Goal: Task Accomplishment & Management: Use online tool/utility

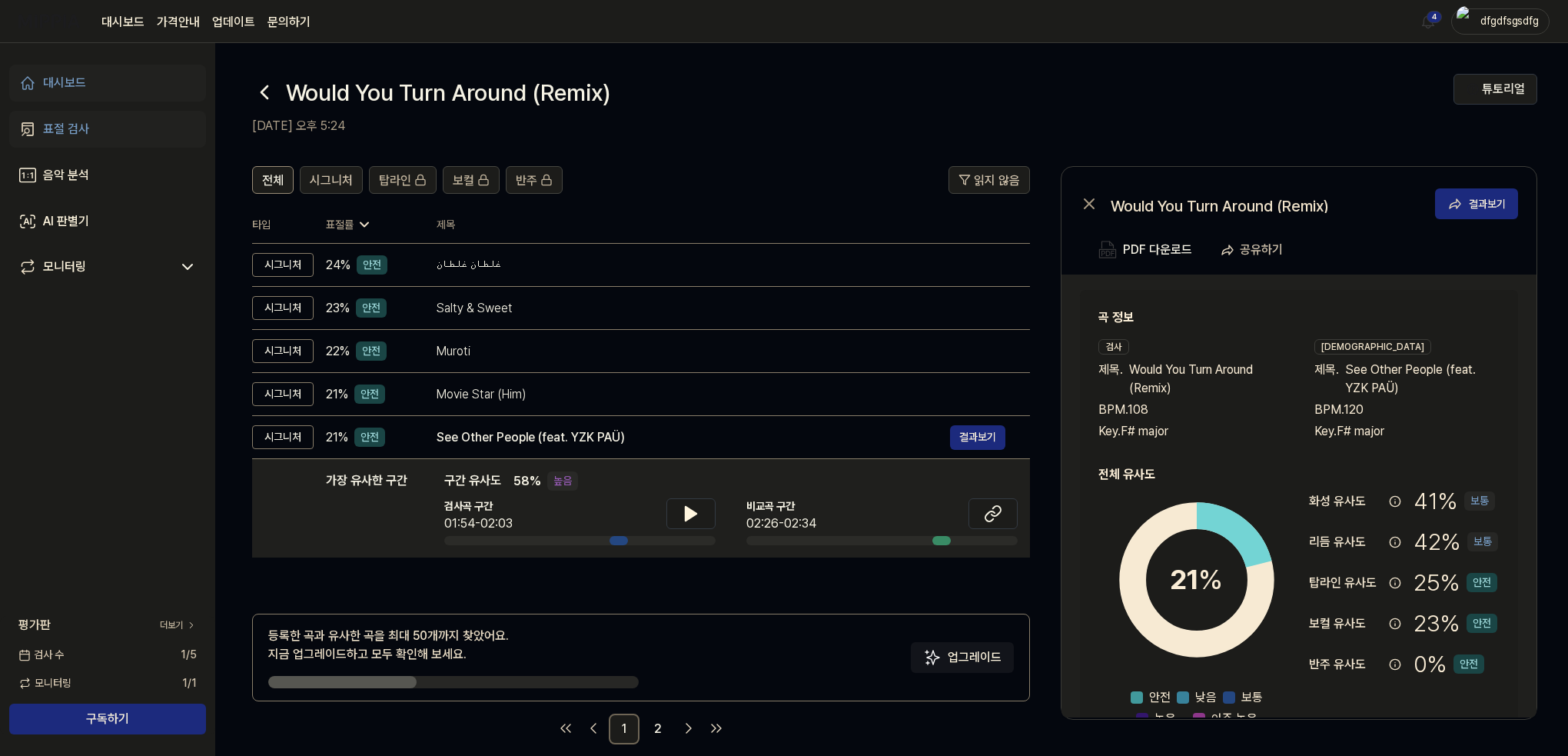
click at [86, 125] on div "표절 검사" at bounding box center [66, 129] width 46 height 19
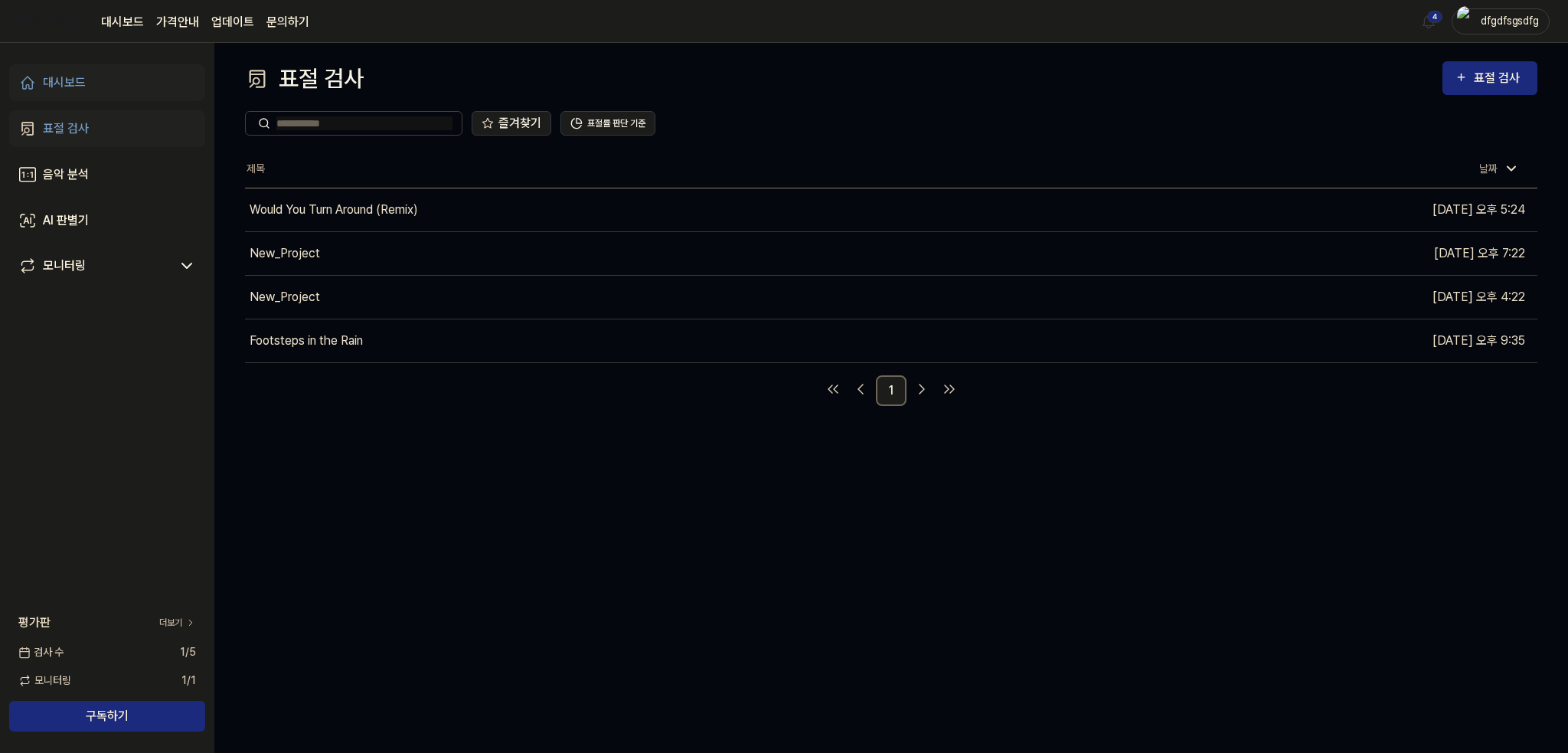
click at [77, 79] on div "대시보드" at bounding box center [64, 83] width 43 height 19
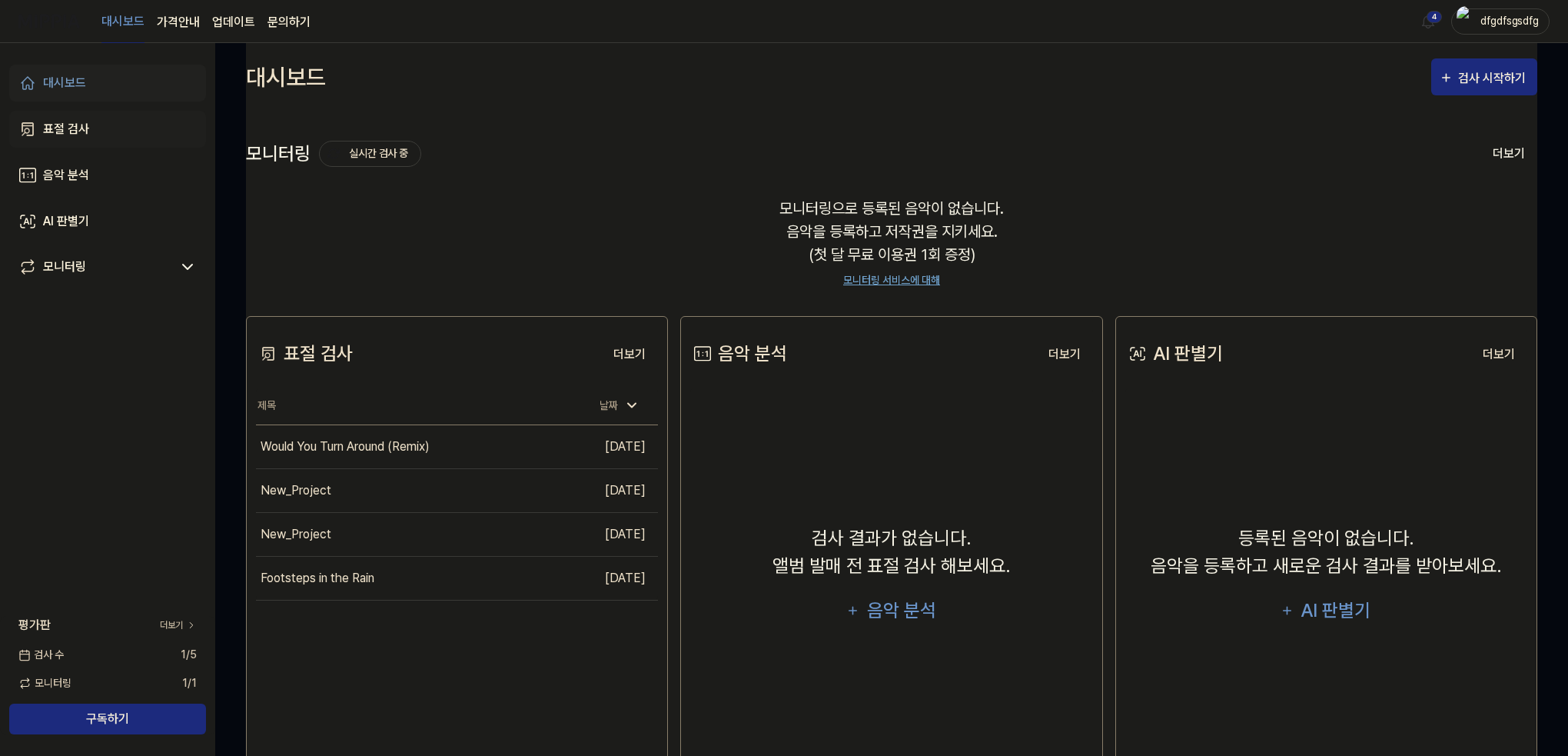
click at [89, 117] on link "표절 검사" at bounding box center [108, 129] width 197 height 37
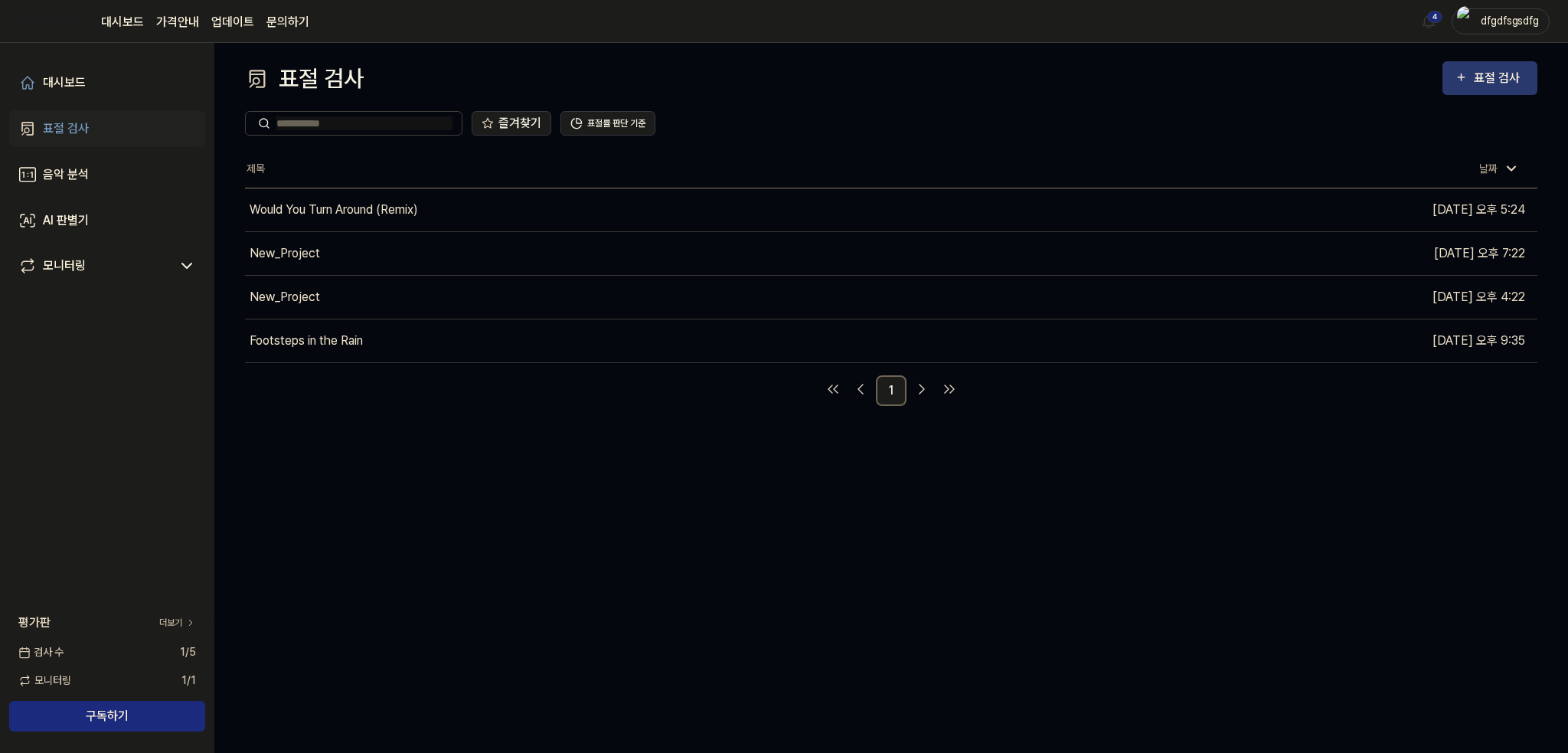
click at [1488, 72] on div "표절 검사" at bounding box center [1499, 78] width 51 height 20
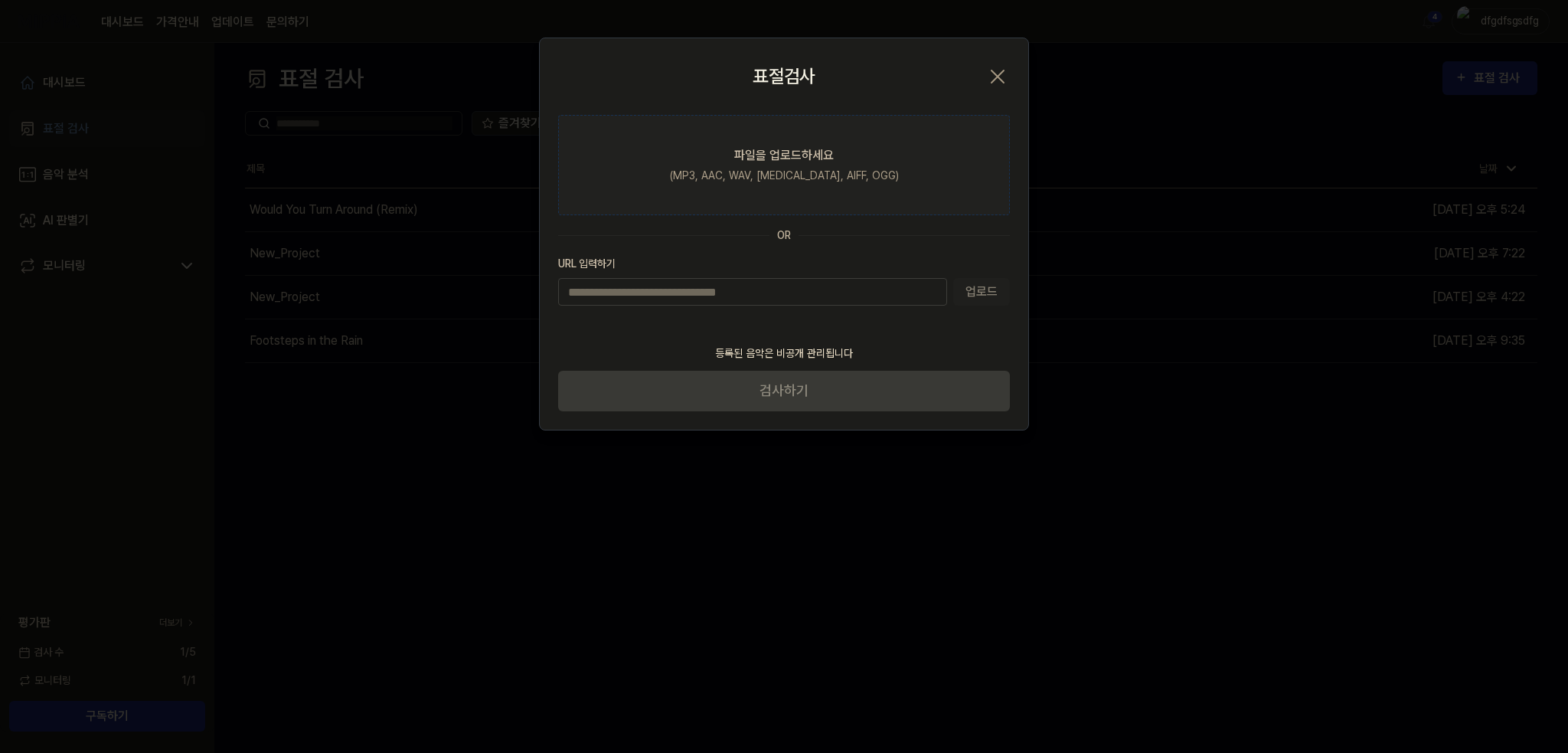
click at [780, 169] on div "(MP3, AAC, WAV, [MEDICAL_DATA], AIFF, OGG)" at bounding box center [784, 176] width 229 height 16
click at [0, 0] on input "파일을 업로드하세요 (MP3, AAC, WAV, [MEDICAL_DATA], AIFF, OGG)" at bounding box center [0, 0] width 0 height 0
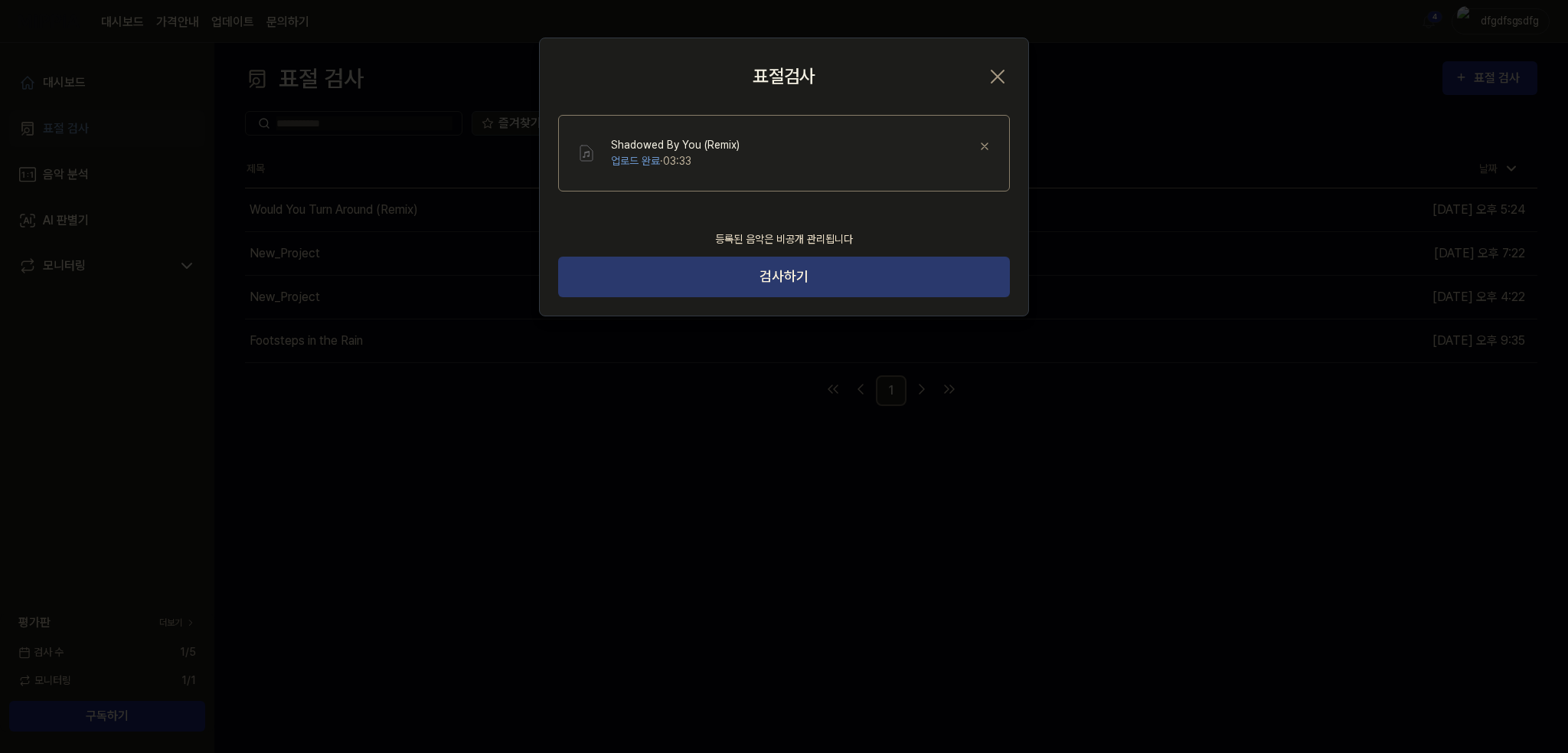
click at [786, 284] on button "검사하기" at bounding box center [784, 277] width 452 height 41
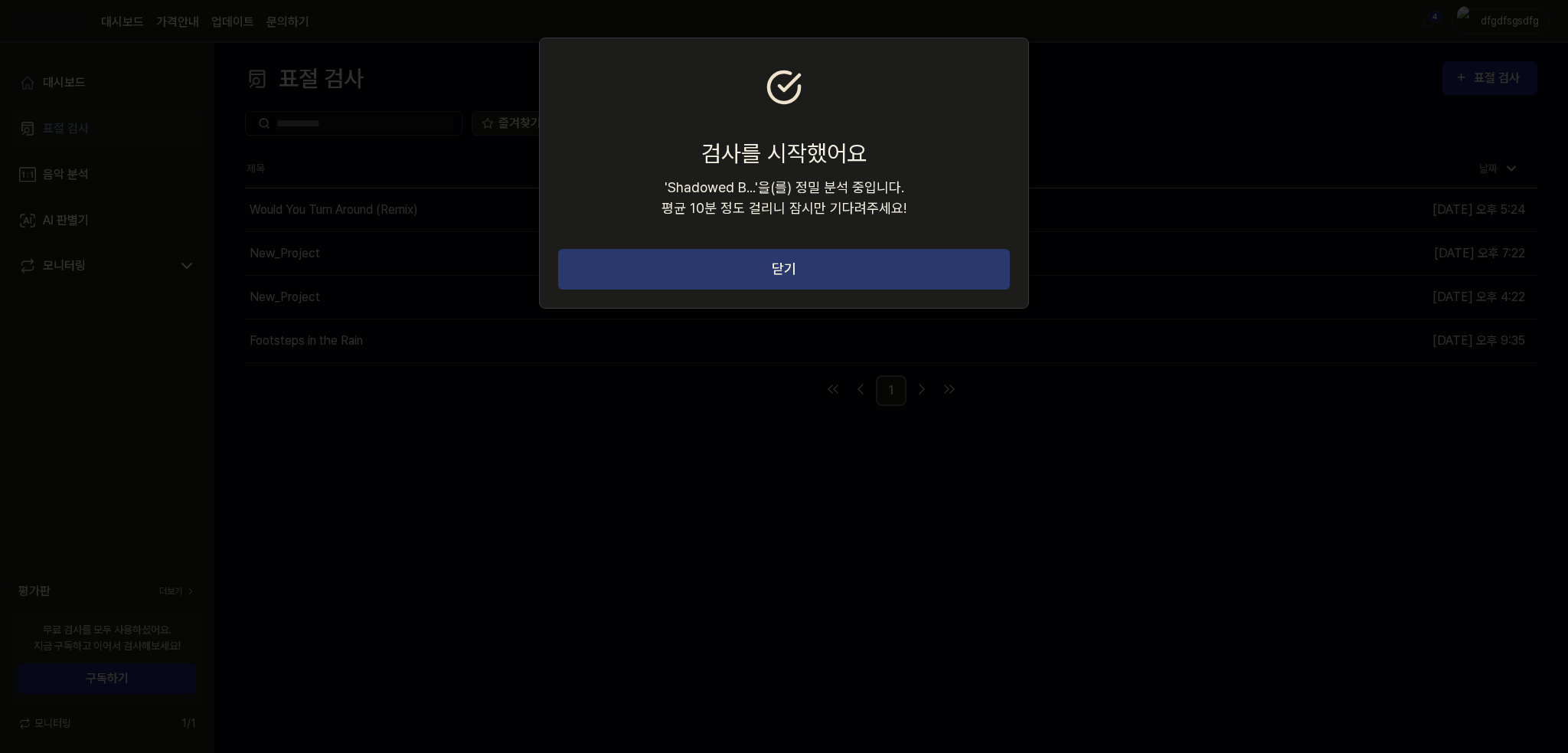
click at [689, 278] on button "닫기" at bounding box center [784, 269] width 452 height 41
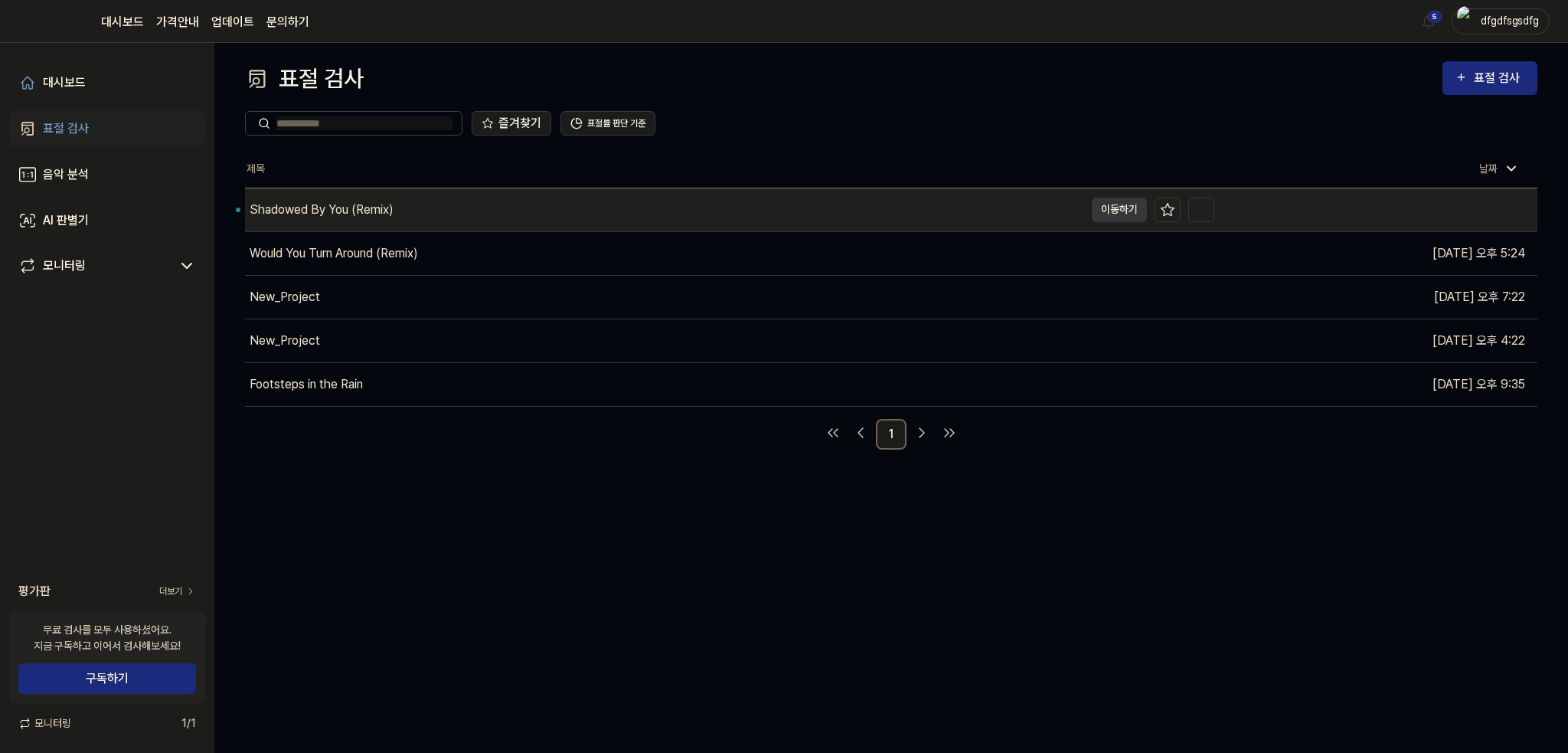
click at [343, 200] on div "Shadowed By You (Remix)" at bounding box center [321, 209] width 144 height 19
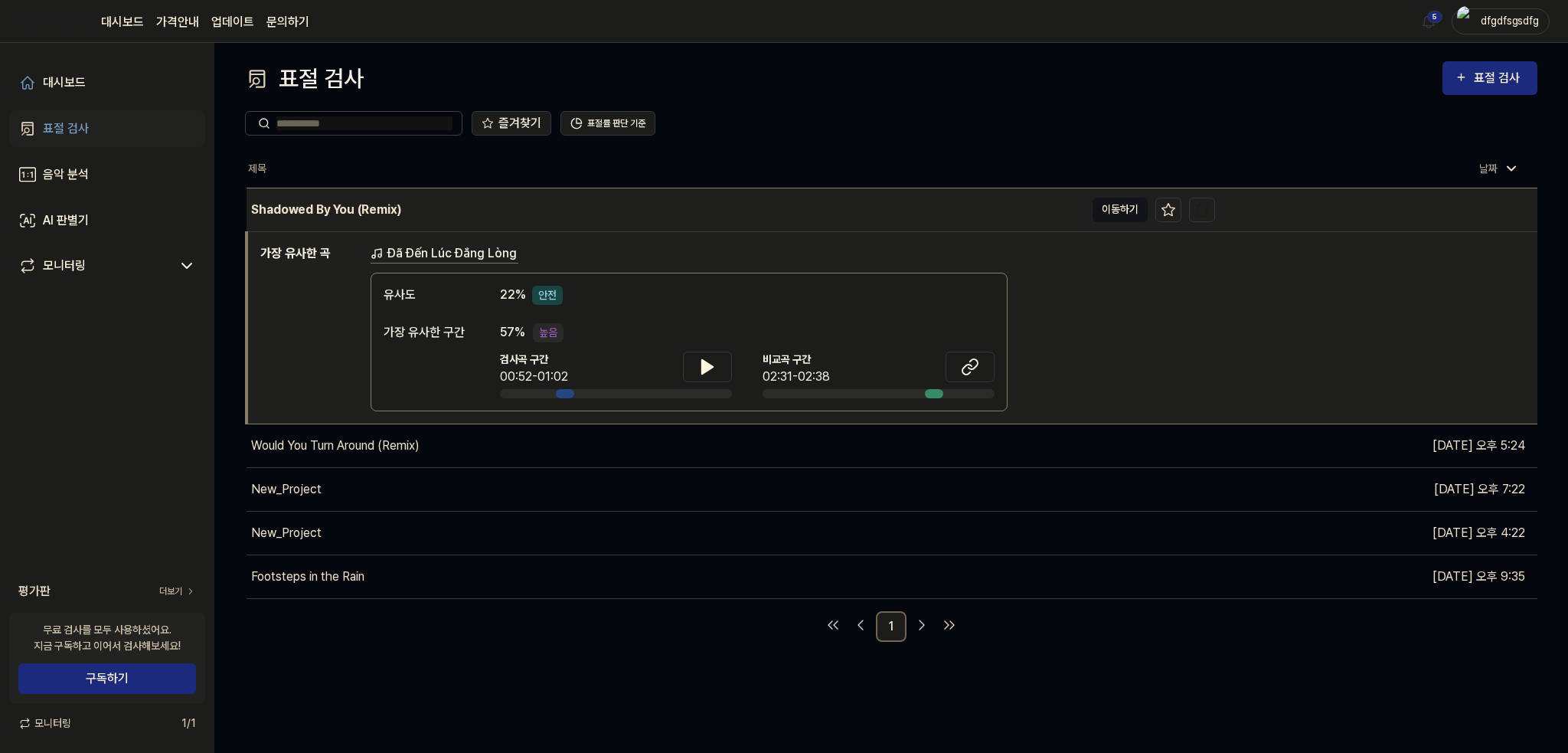
click at [1124, 211] on button "이동하기" at bounding box center [1120, 209] width 55 height 24
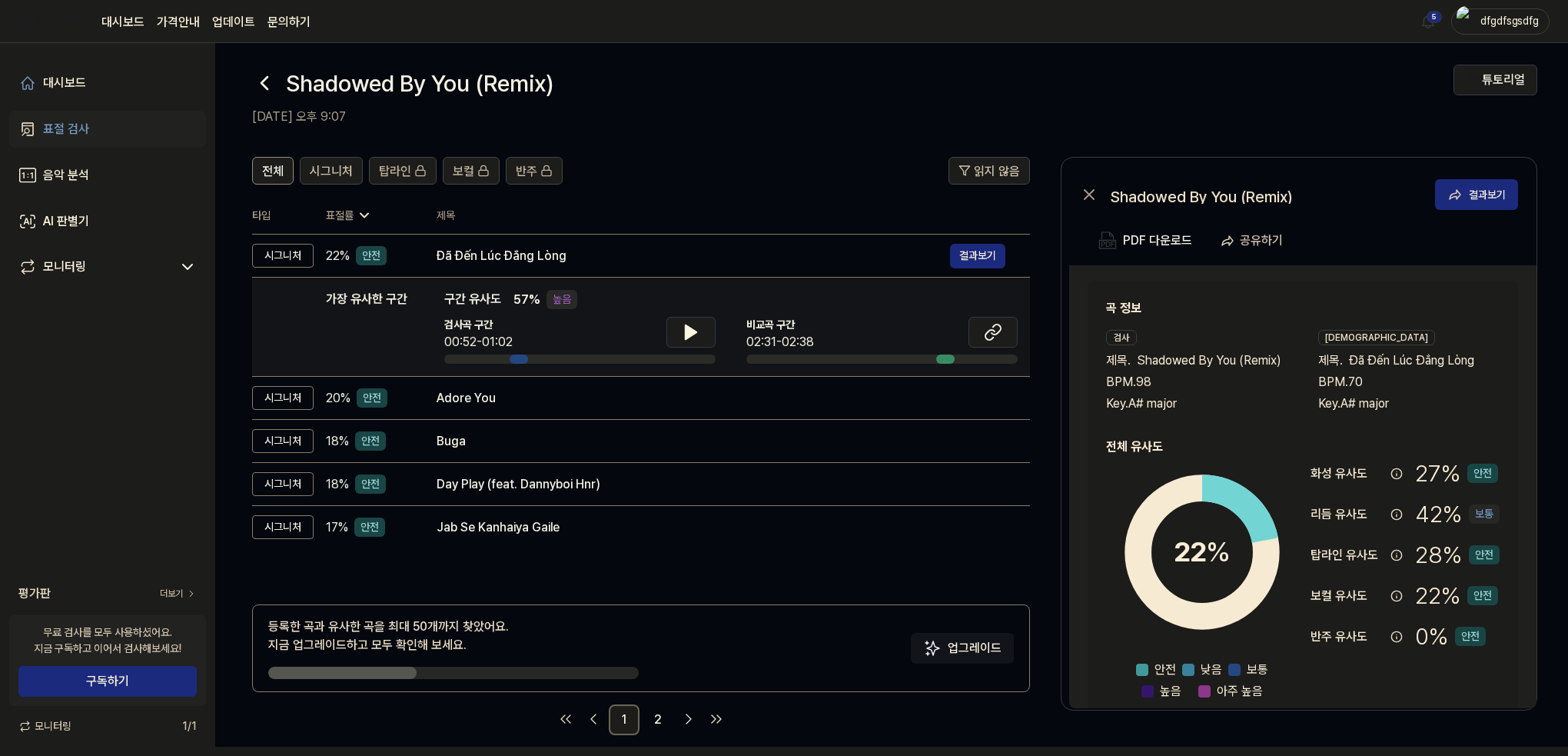
scroll to position [19, 0]
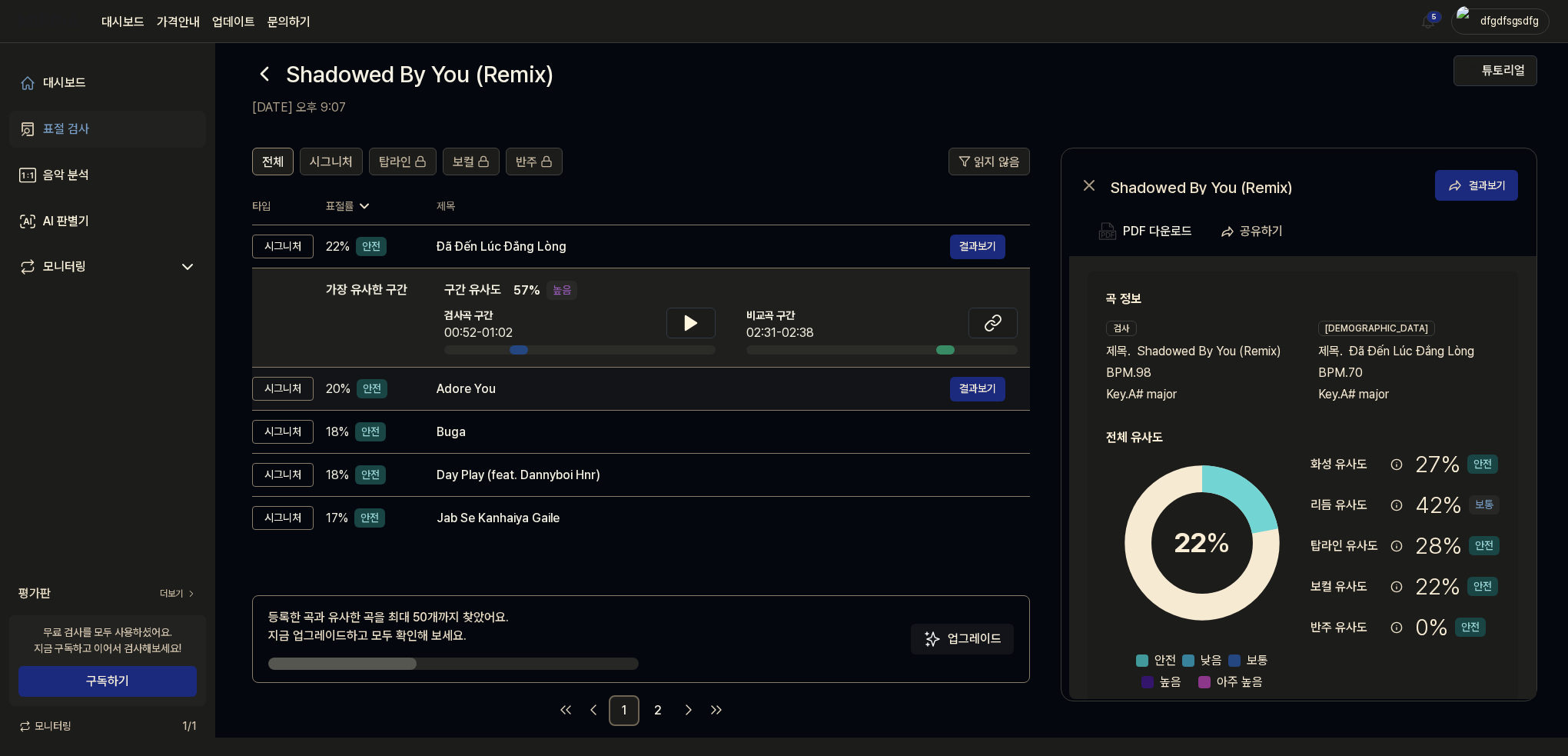
click at [580, 388] on div "Adore You" at bounding box center [693, 389] width 513 height 19
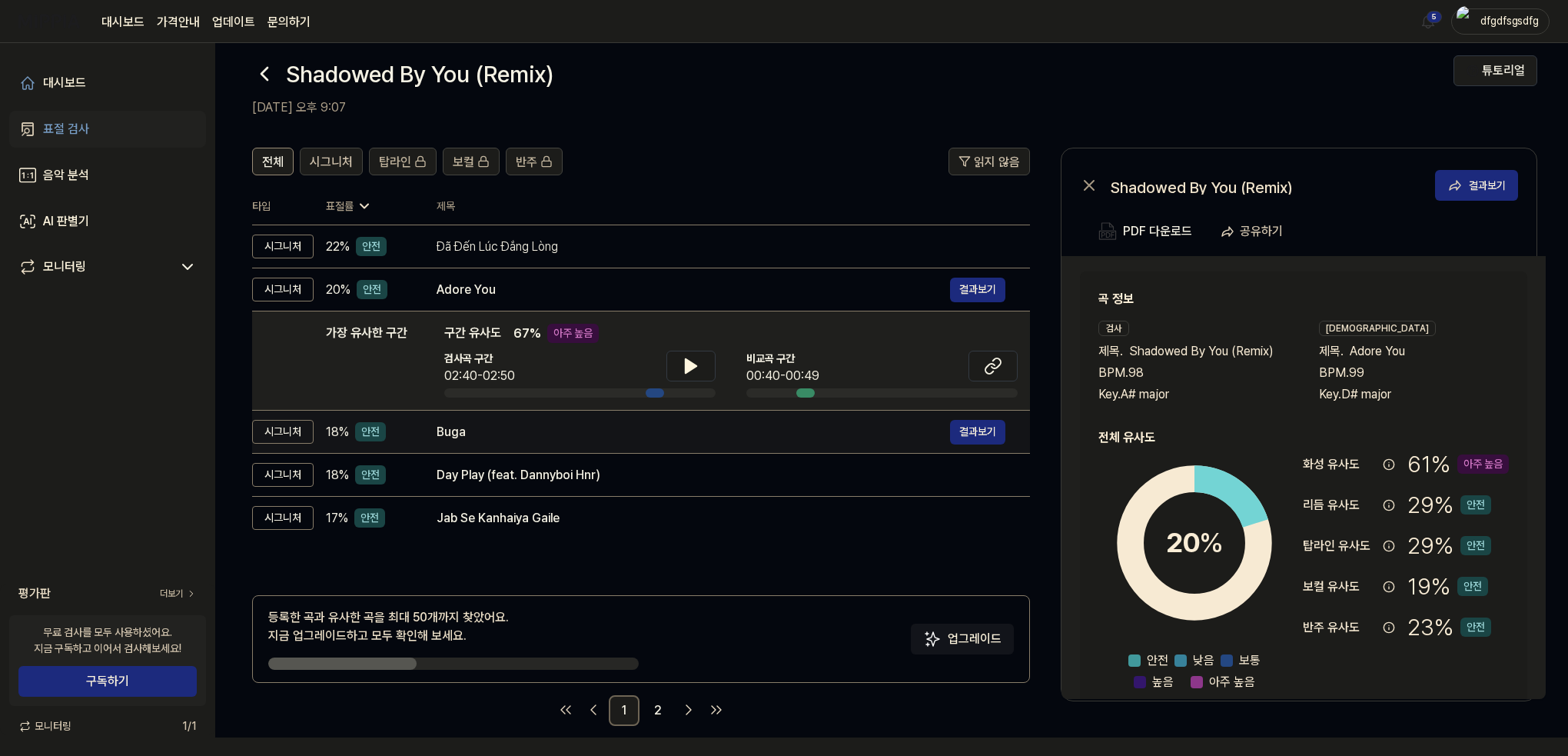
click at [553, 439] on div "Buga" at bounding box center [693, 432] width 513 height 19
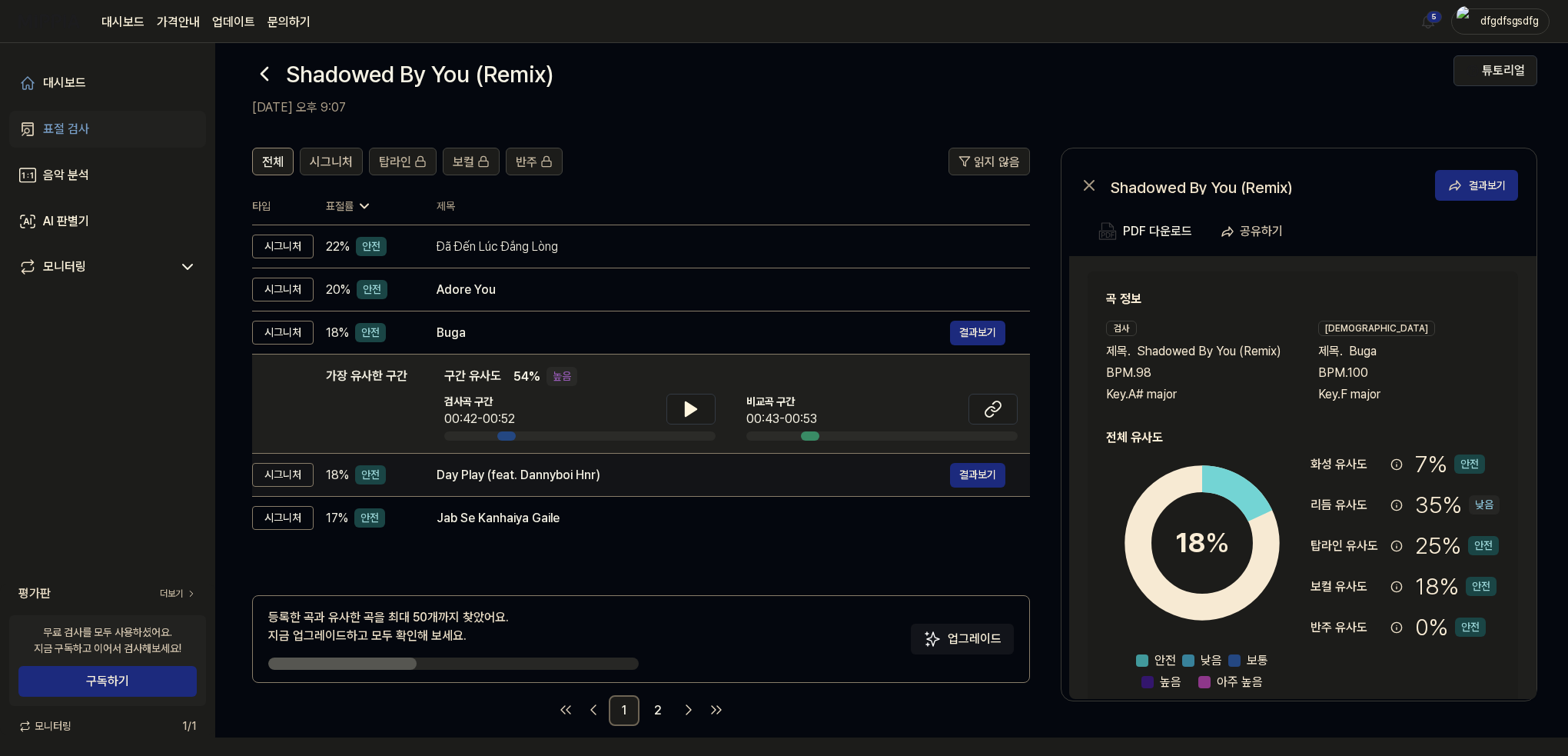
click at [549, 482] on div "Day Play (feat. Dannyboi Hnr)" at bounding box center [693, 475] width 513 height 19
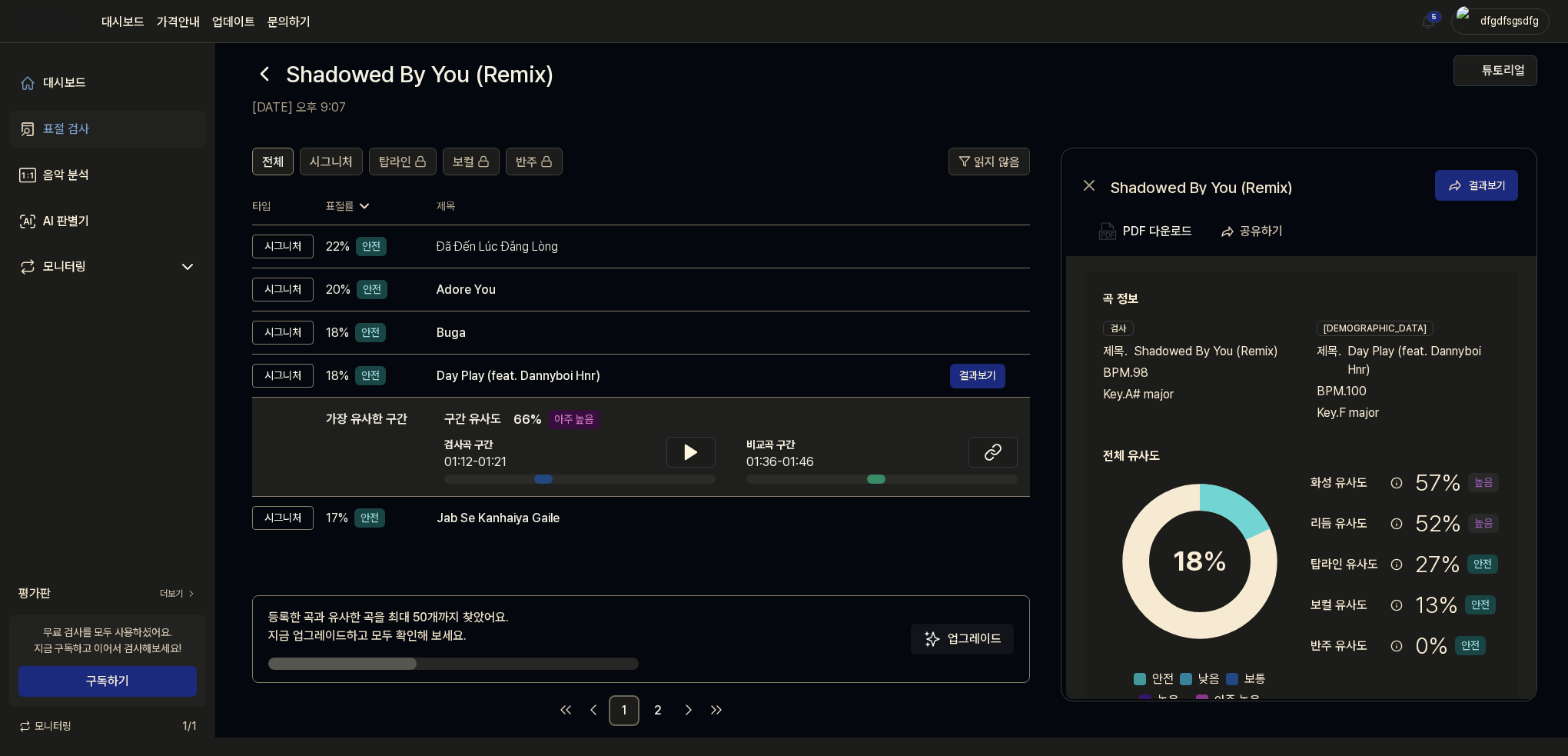
click at [547, 540] on div "전체 시그니처 탑라인 보컬 반주 읽지 않음 전체 시그니처 탑라인 보컬 반주 타입 표절률 제목 표절률 읽지 않음 시그니처 22 % 안전 Đã Đ…" at bounding box center [641, 437] width 778 height 578
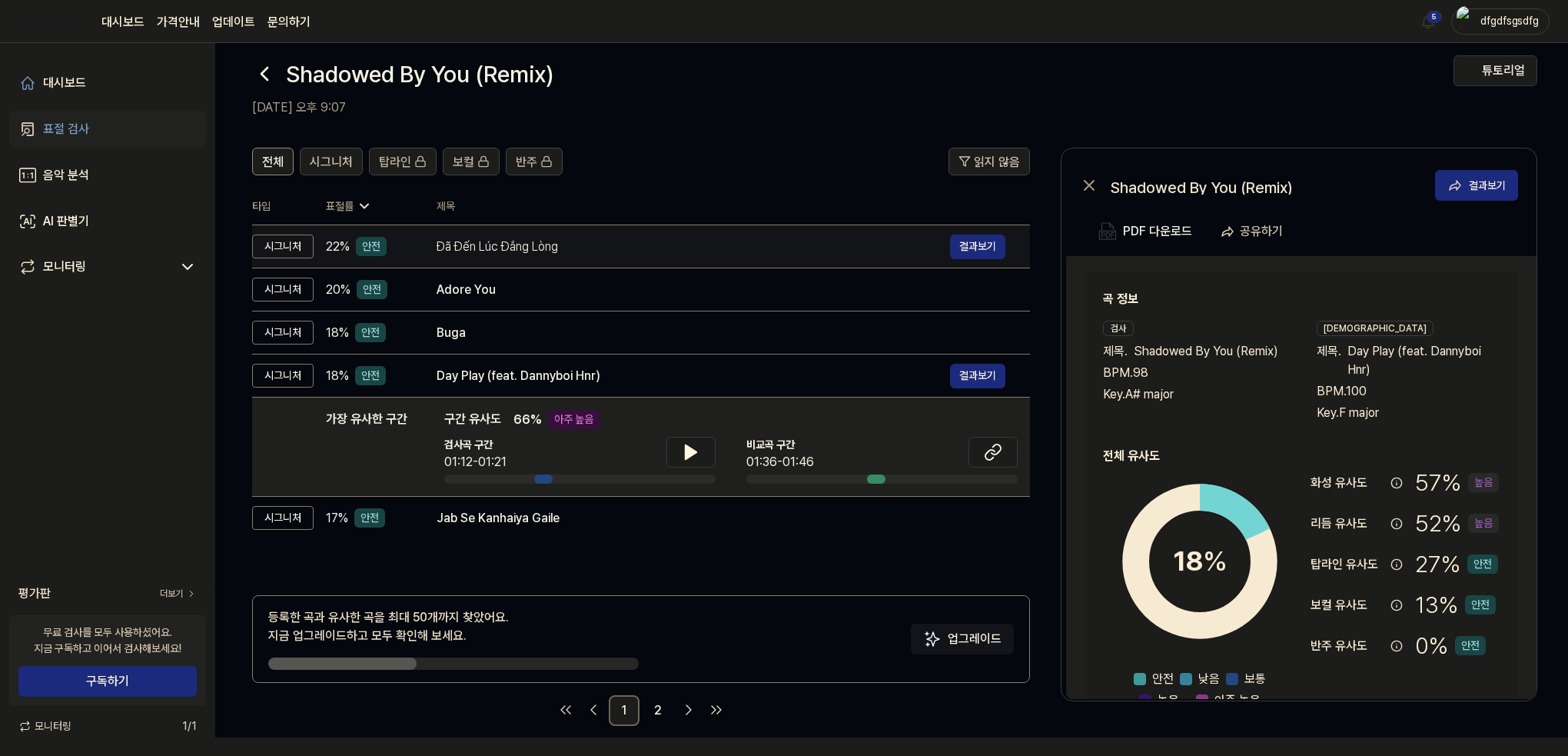
click at [481, 253] on div "Đã Đến Lúc Đắng Lòng" at bounding box center [693, 247] width 513 height 19
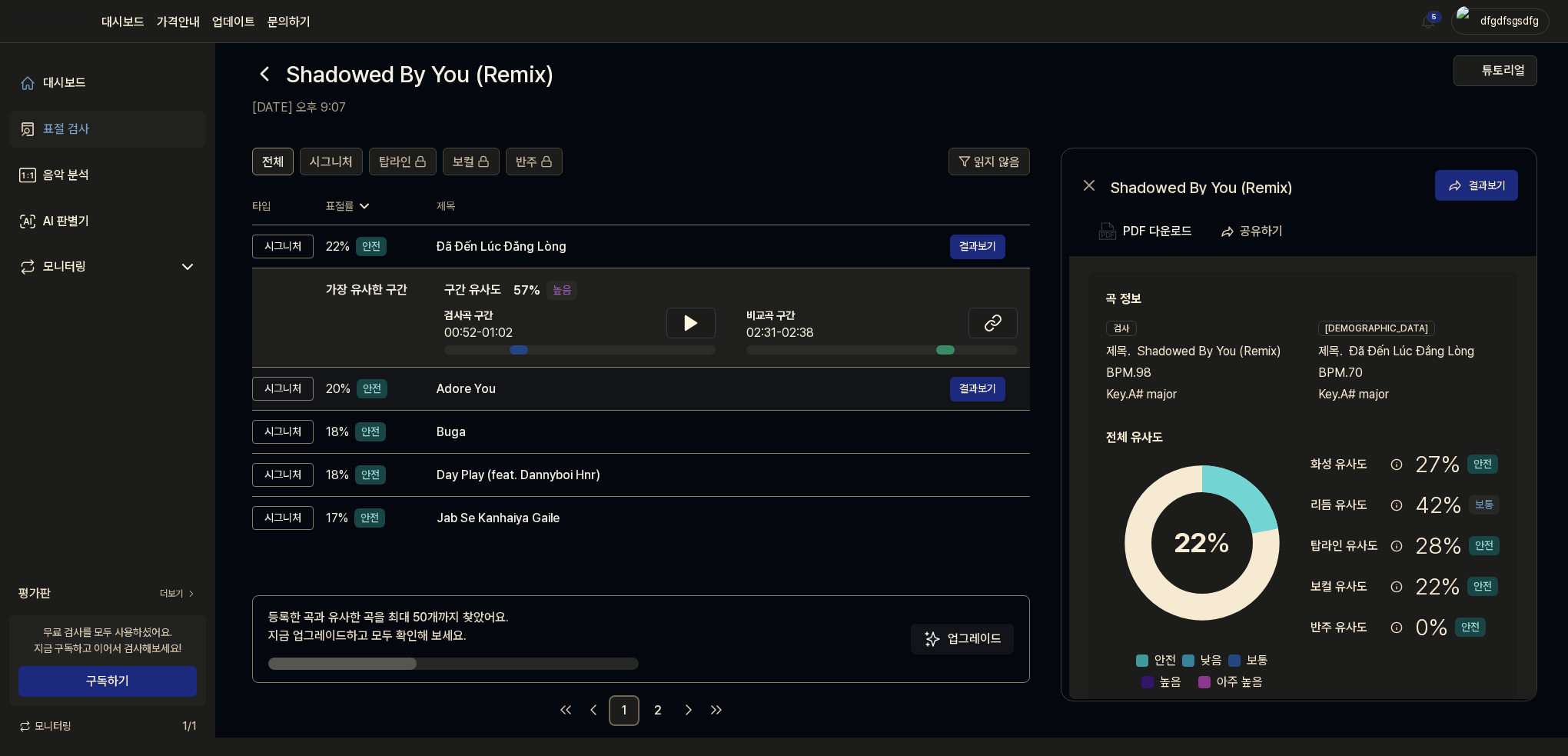
click at [489, 380] on div "Adore You" at bounding box center [693, 389] width 513 height 19
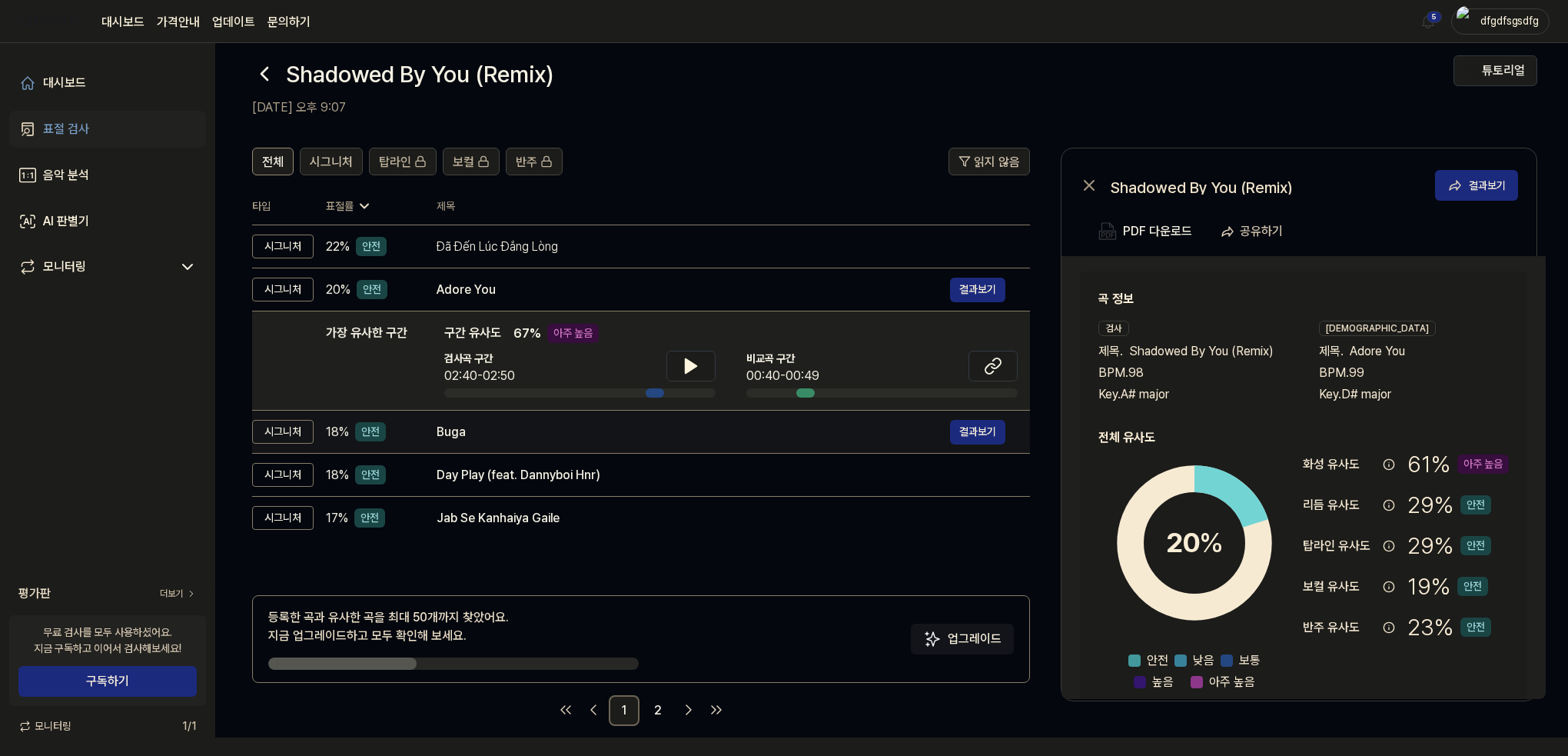
click at [499, 438] on div "Buga" at bounding box center [693, 432] width 513 height 19
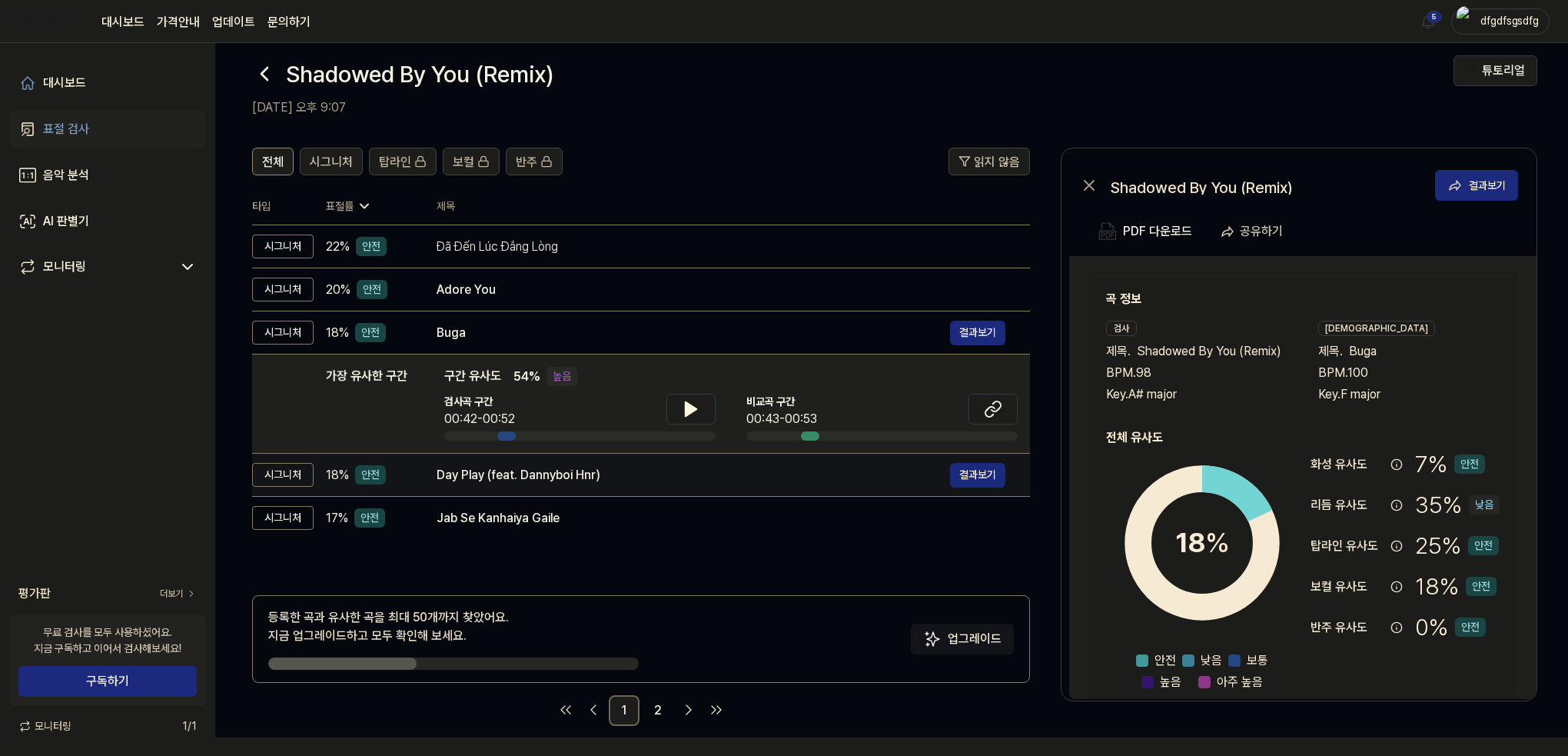
click at [512, 470] on div "Day Play (feat. Dannyboi Hnr)" at bounding box center [693, 475] width 513 height 19
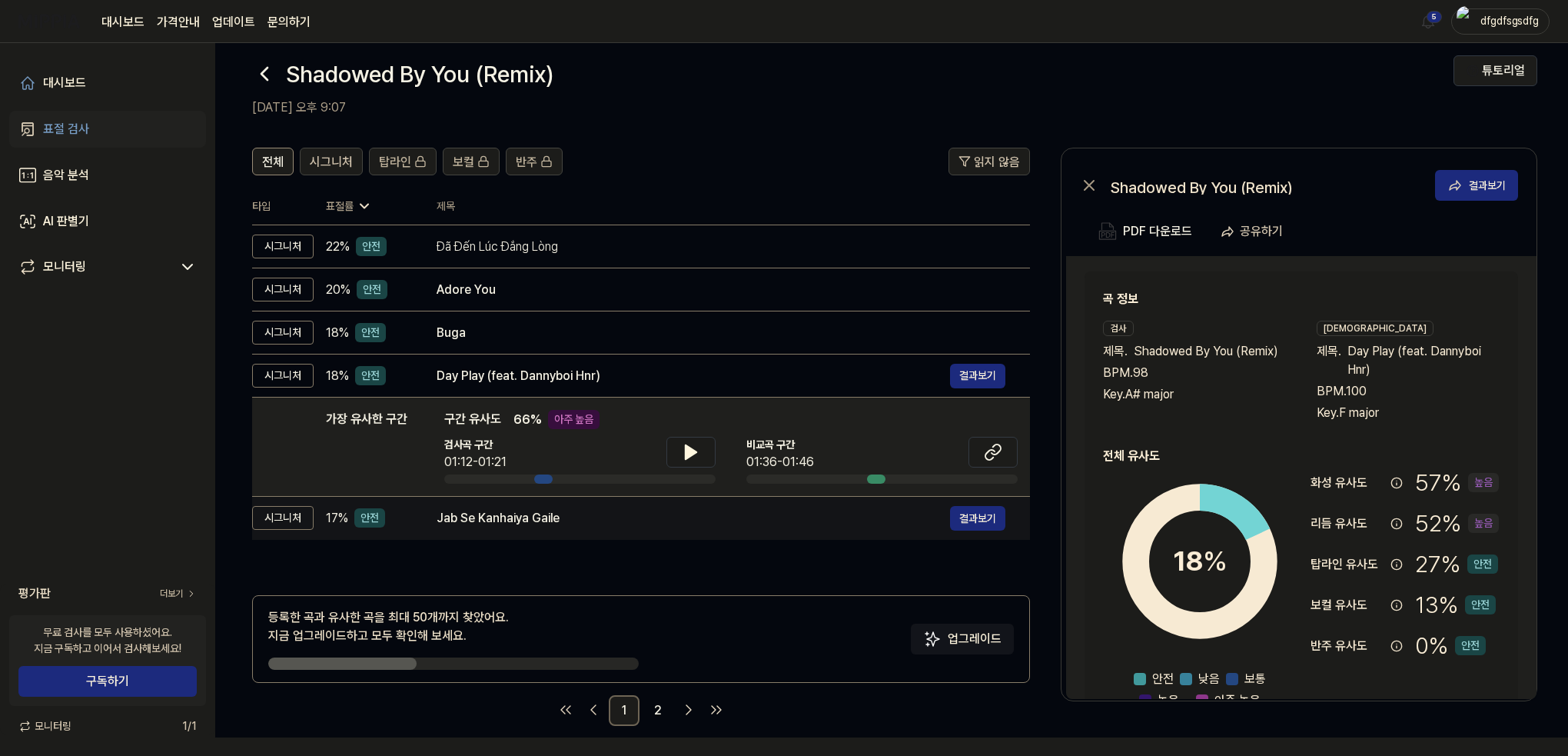
click at [519, 515] on div "Jab Se Kanhaiya Gaile" at bounding box center [693, 518] width 513 height 19
